Goal: Transaction & Acquisition: Obtain resource

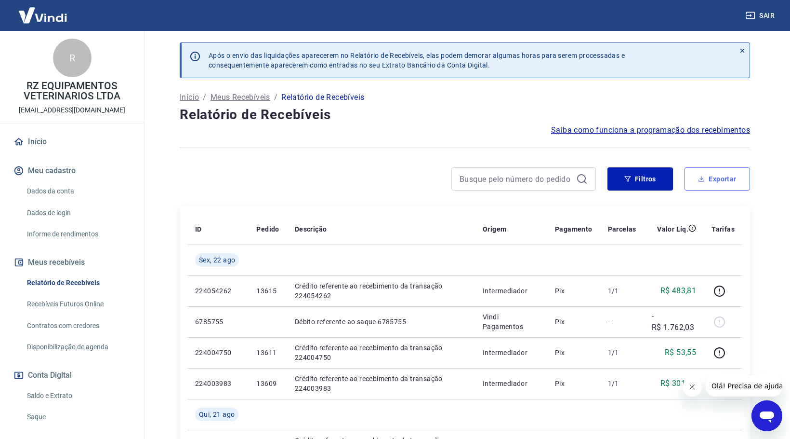
click at [712, 183] on button "Exportar" at bounding box center [718, 178] width 66 height 23
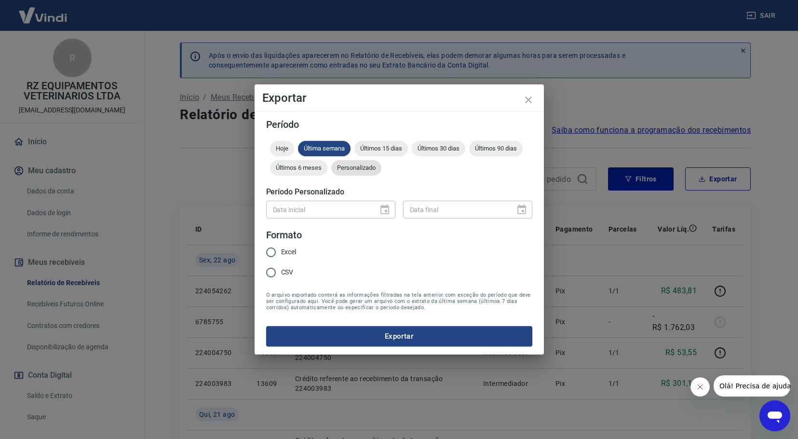
click at [354, 162] on div "Personalizado" at bounding box center [356, 167] width 50 height 15
click at [353, 205] on input "Data inicial" at bounding box center [318, 209] width 105 height 18
click at [349, 212] on input "Data inicial" at bounding box center [318, 209] width 105 height 18
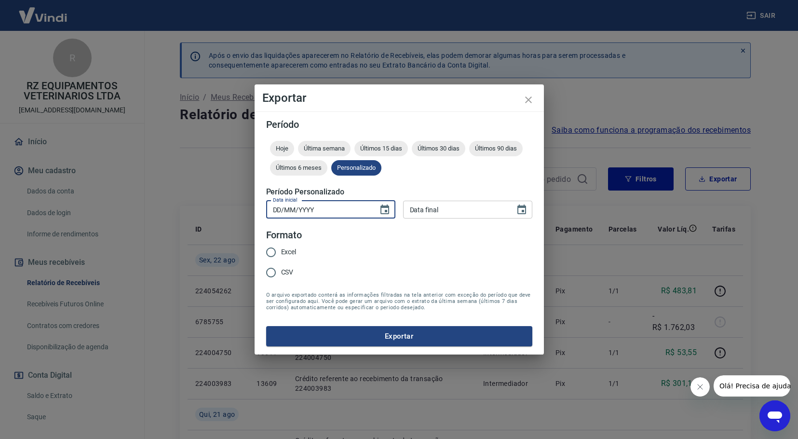
type input "DD/MM/YYYY"
click at [383, 213] on icon "Choose date" at bounding box center [385, 210] width 12 height 12
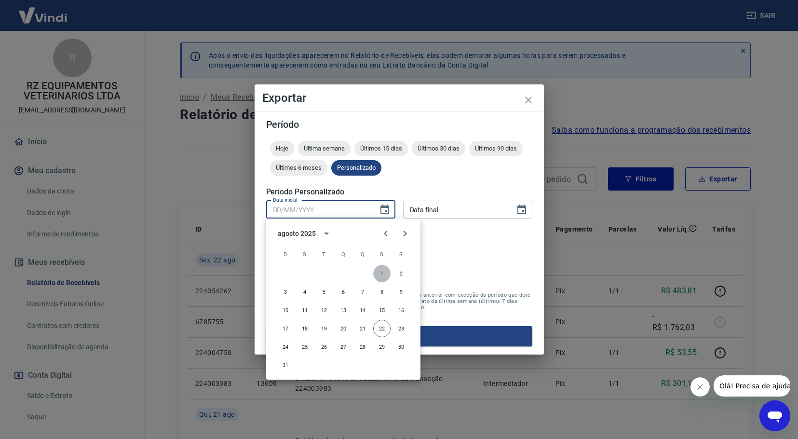
click at [381, 272] on button "1" at bounding box center [381, 273] width 17 height 17
type input "[DATE]"
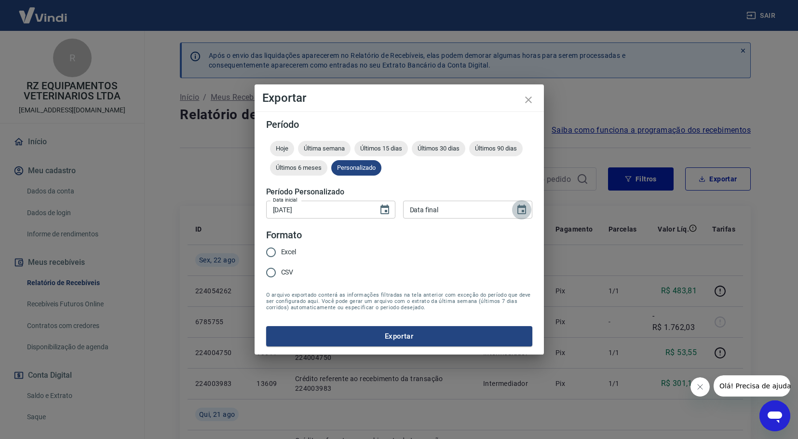
click at [520, 204] on icon "Choose date" at bounding box center [522, 210] width 12 height 12
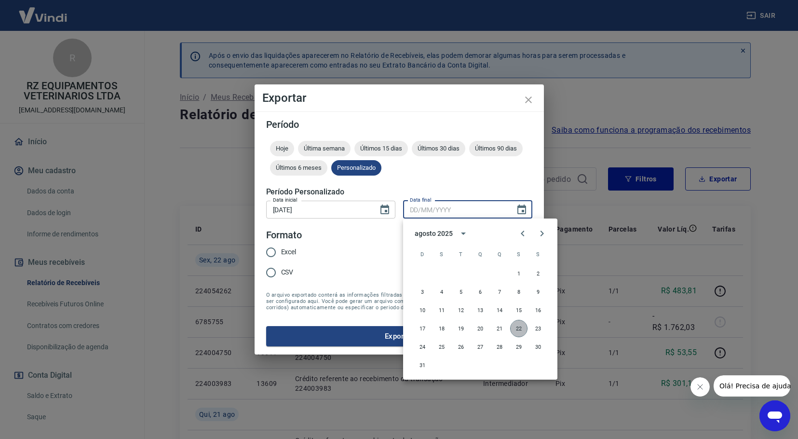
click at [523, 326] on button "22" at bounding box center [518, 328] width 17 height 17
type input "[DATE]"
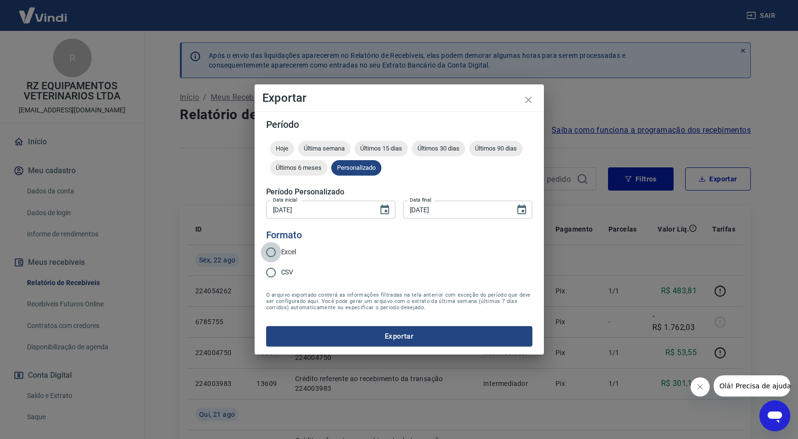
click at [280, 259] on input "Excel" at bounding box center [271, 252] width 20 height 20
radio input "true"
click at [307, 334] on button "Exportar" at bounding box center [399, 336] width 266 height 20
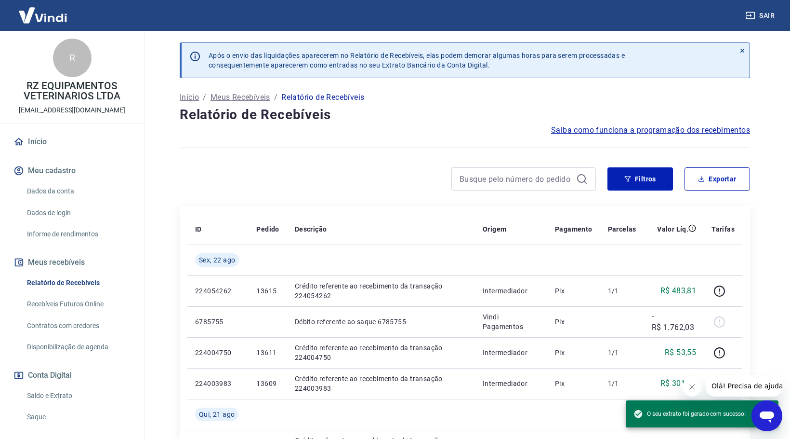
click at [301, 174] on div at bounding box center [388, 178] width 416 height 23
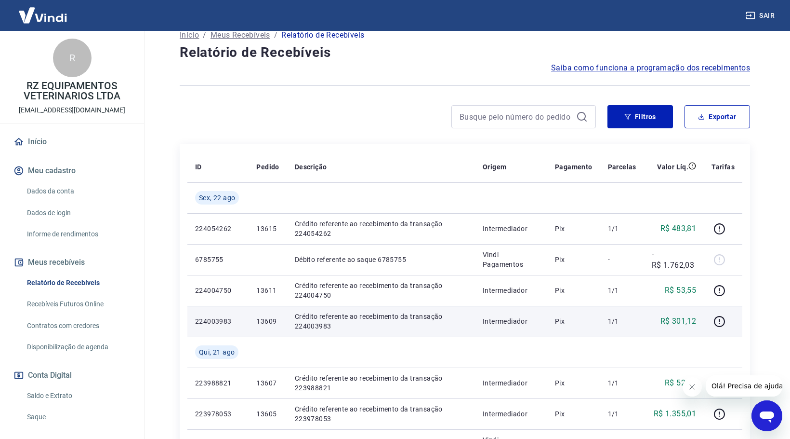
scroll to position [48, 0]
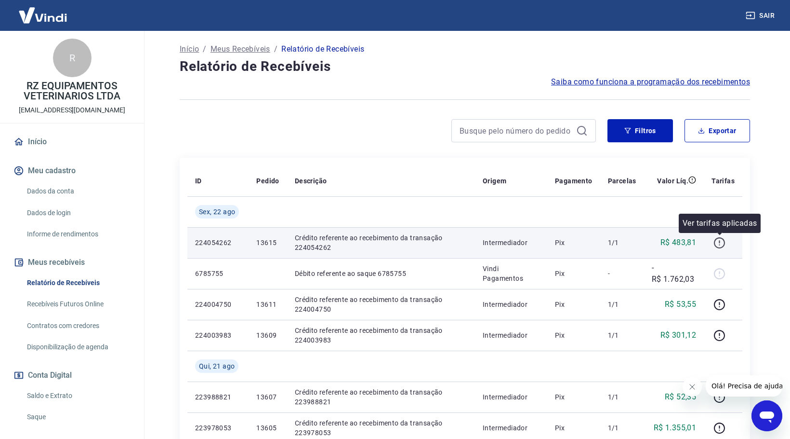
click at [721, 242] on icon "button" at bounding box center [720, 243] width 12 height 12
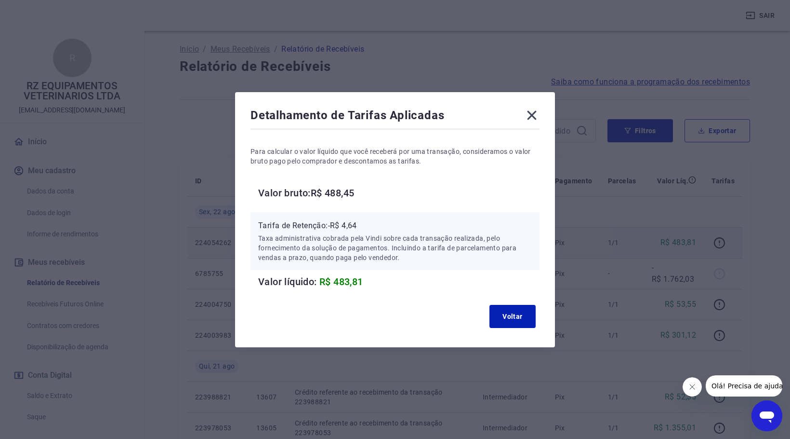
click at [532, 111] on icon at bounding box center [532, 114] width 9 height 9
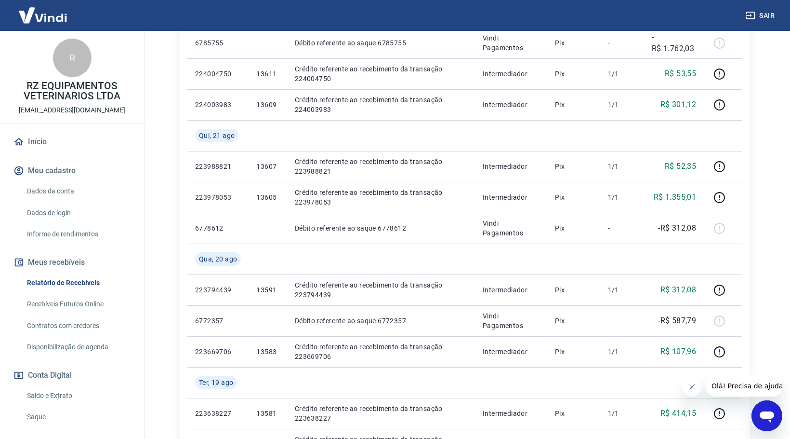
scroll to position [289, 0]
